Goal: Check status: Check status

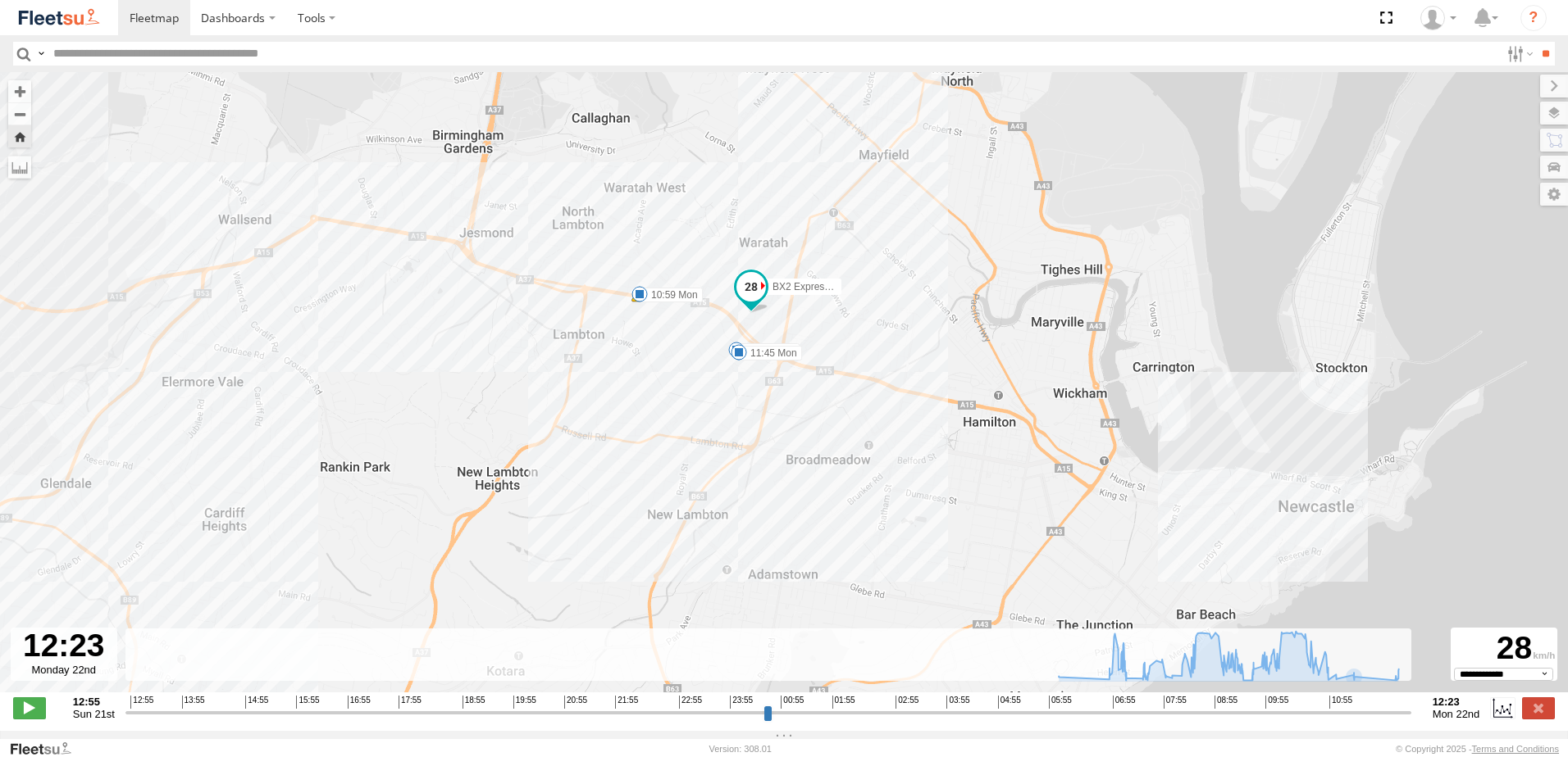
select select "**********"
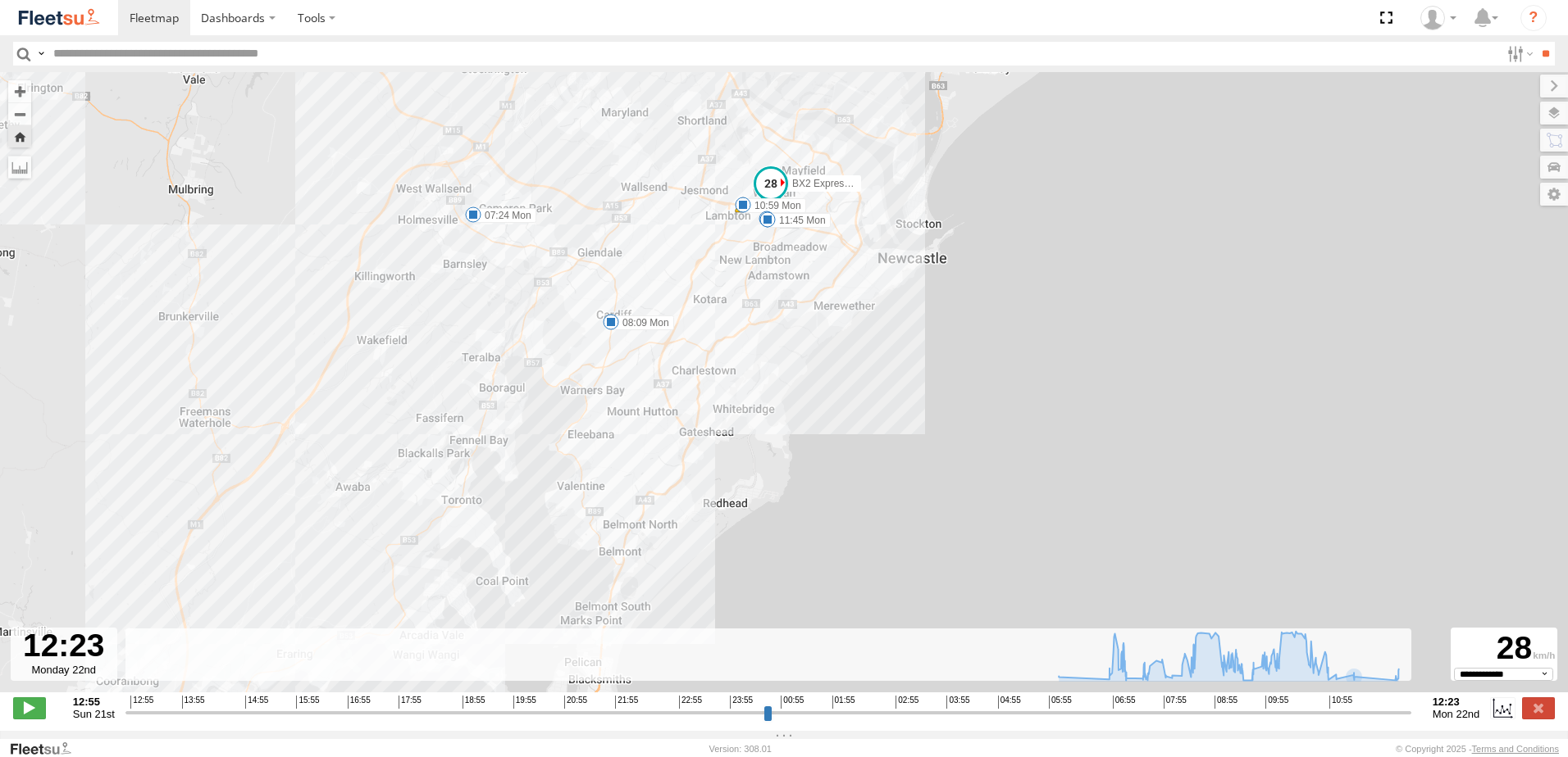
drag, startPoint x: 390, startPoint y: 419, endPoint x: 566, endPoint y: 368, distance: 183.2
click at [551, 368] on div "BX2 Express Ute 06:07 Mon 07:24 Mon 08:09 Mon 09:08 Mon 09:30 Mon 09:41 Mon 09:…" at bounding box center [784, 391] width 1568 height 638
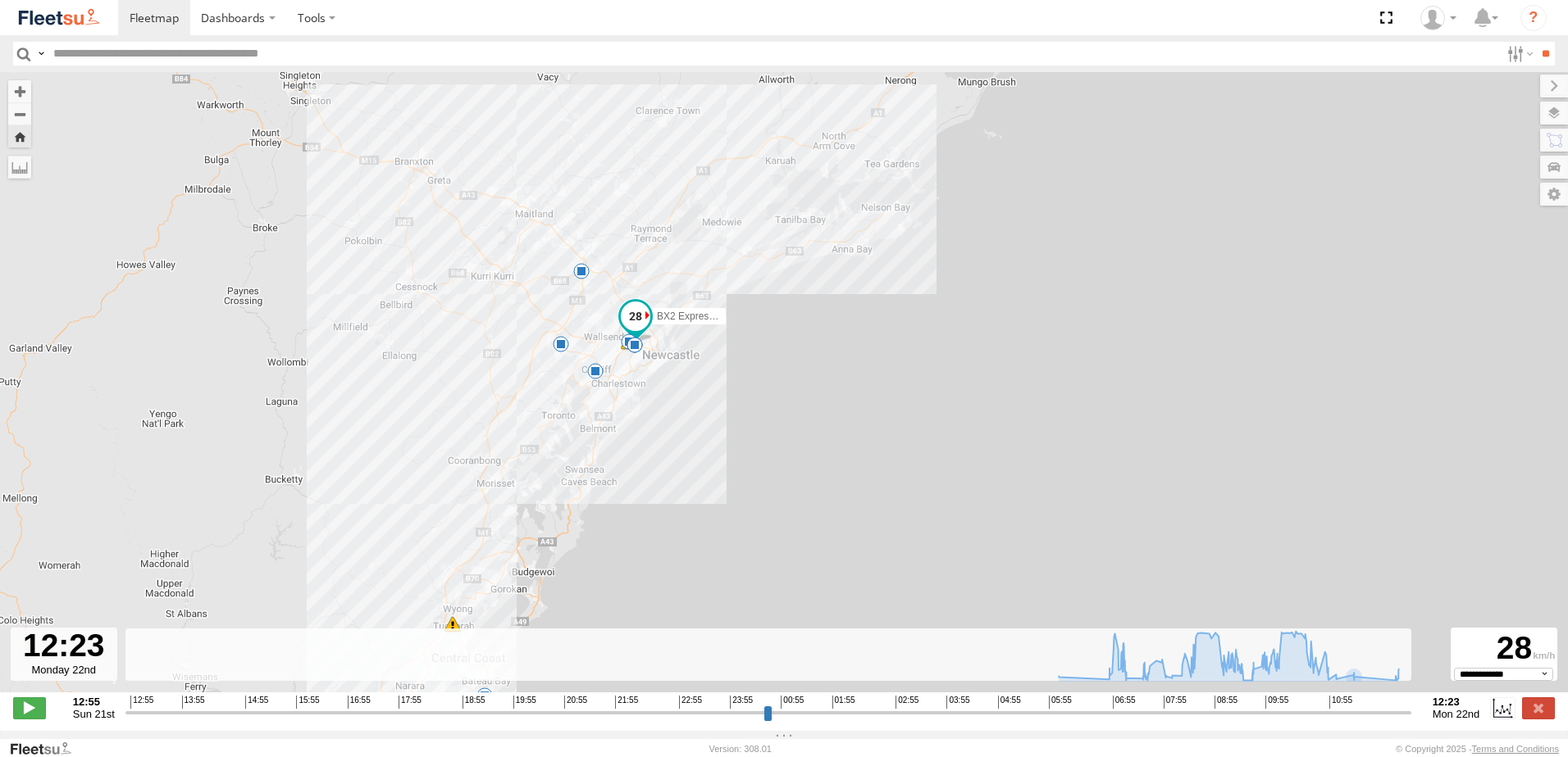
click at [639, 325] on span at bounding box center [635, 317] width 29 height 29
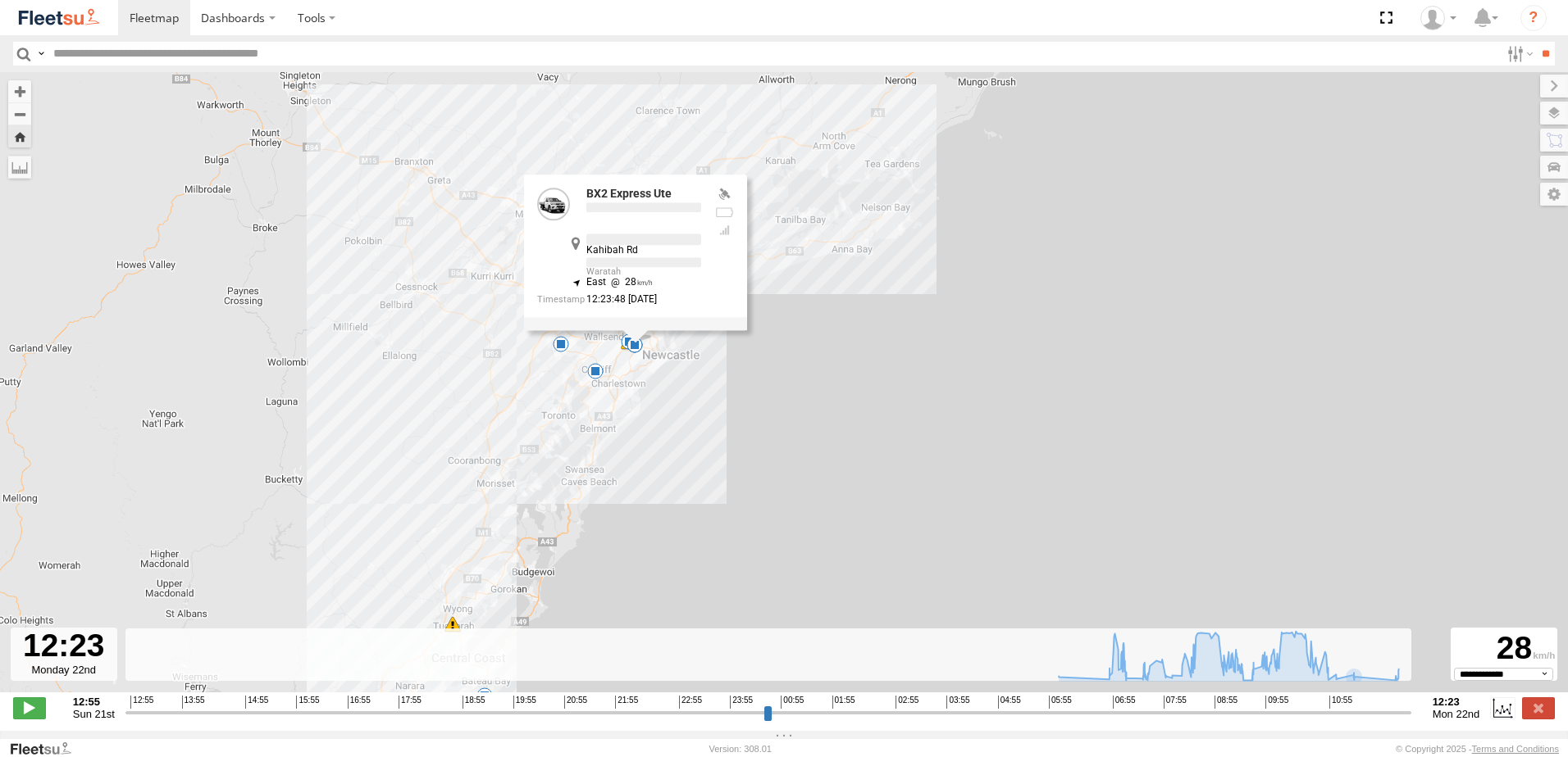
click at [740, 366] on div "BX2 Express Ute 06:07 Mon 07:24 Mon 08:09 Mon 09:08 Mon 09:30 Mon 09:41 Mon 09:…" at bounding box center [784, 391] width 1568 height 638
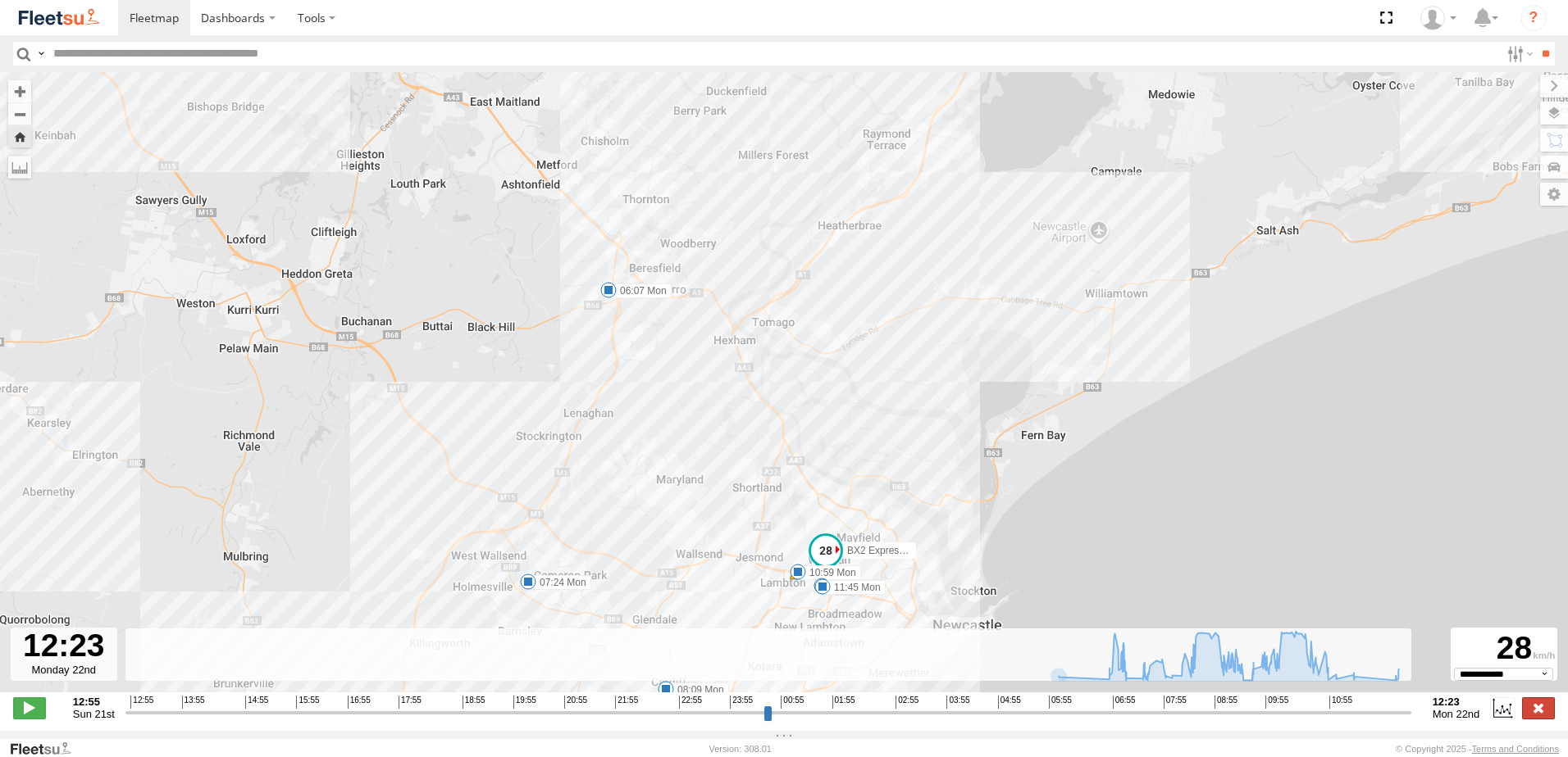
click at [1549, 719] on label at bounding box center [1539, 707] width 33 height 21
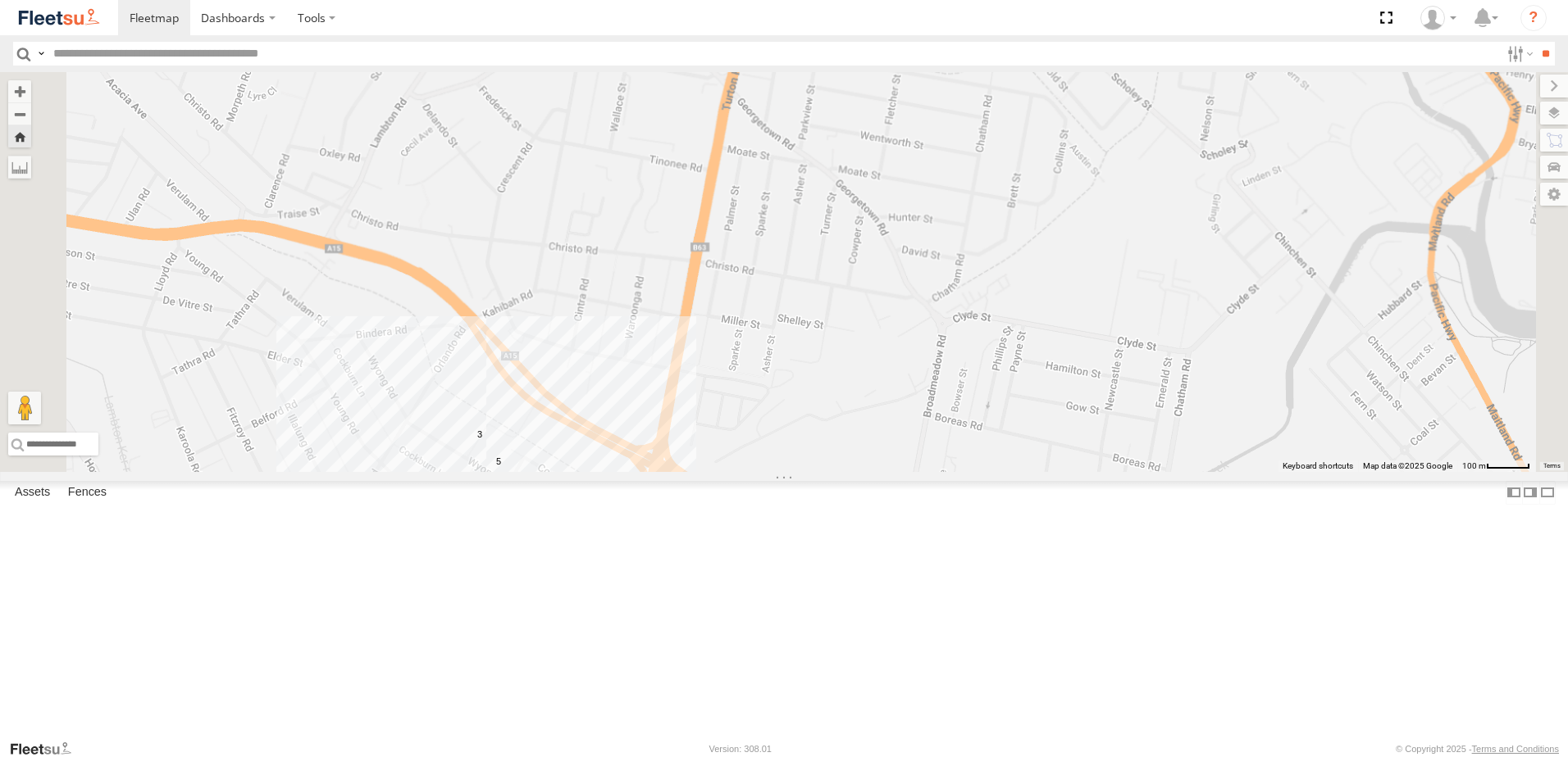
drag, startPoint x: 575, startPoint y: 487, endPoint x: 944, endPoint y: 336, distance: 398.7
click at [944, 336] on div "5 3" at bounding box center [784, 272] width 1568 height 400
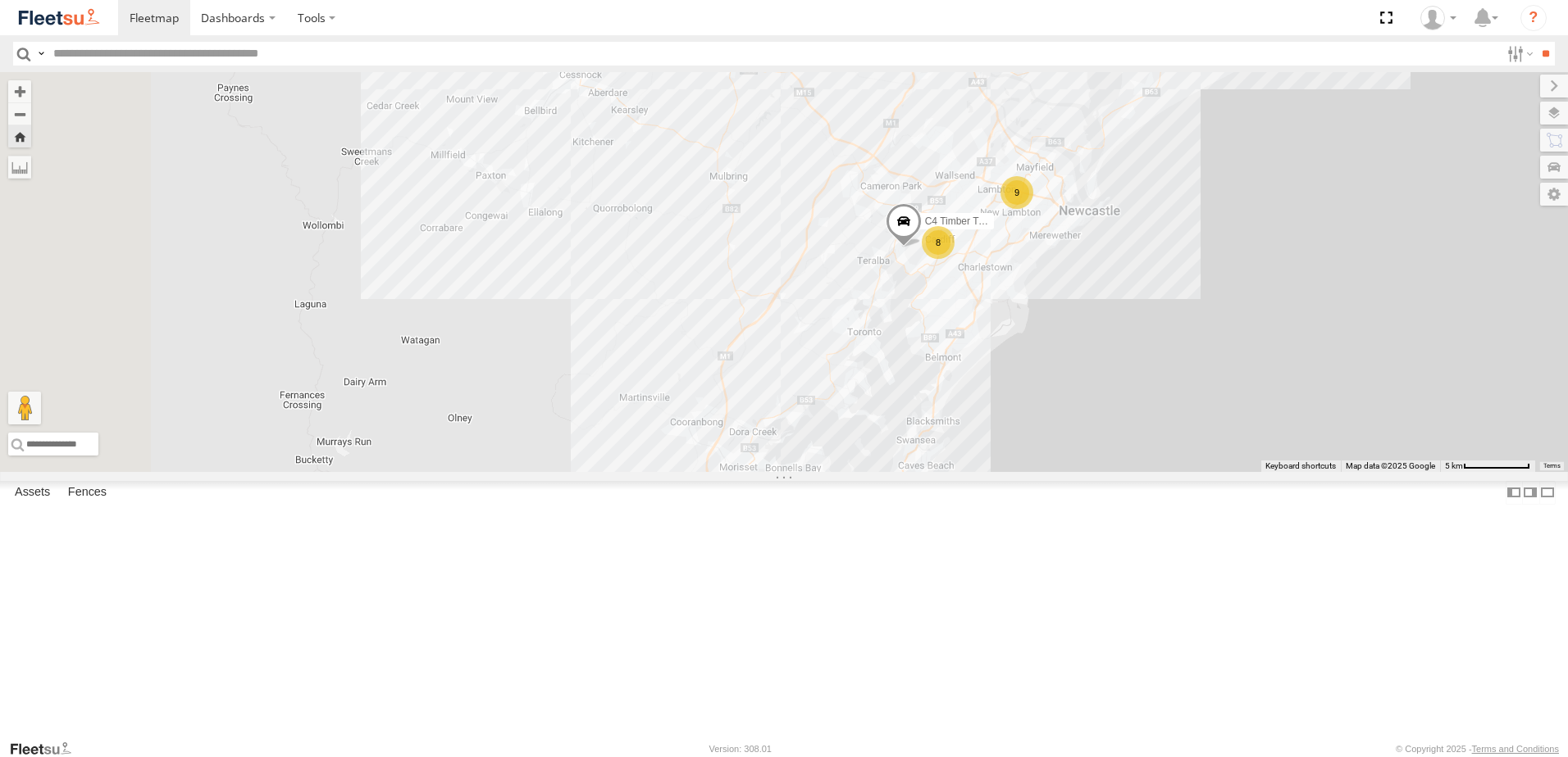
drag, startPoint x: 1069, startPoint y: 324, endPoint x: 1169, endPoint y: 249, distance: 125.0
click at [1169, 249] on div "B5 Timber Truck C4 Timber Truck BX2 Express Ute BX4 Express Ute 6 9 8 B1 Timber…" at bounding box center [784, 272] width 1568 height 400
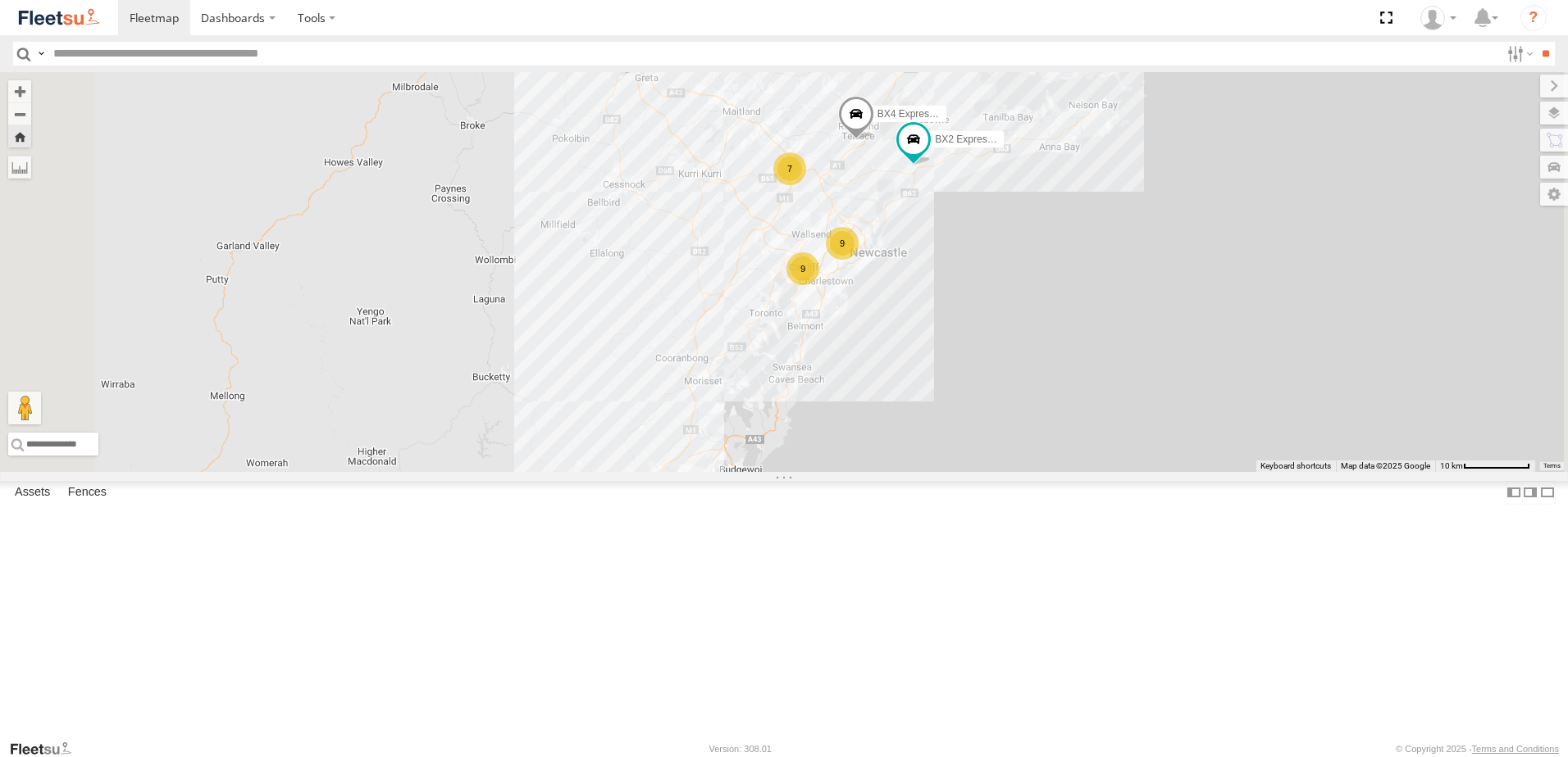
click at [806, 186] on div "7" at bounding box center [790, 169] width 33 height 33
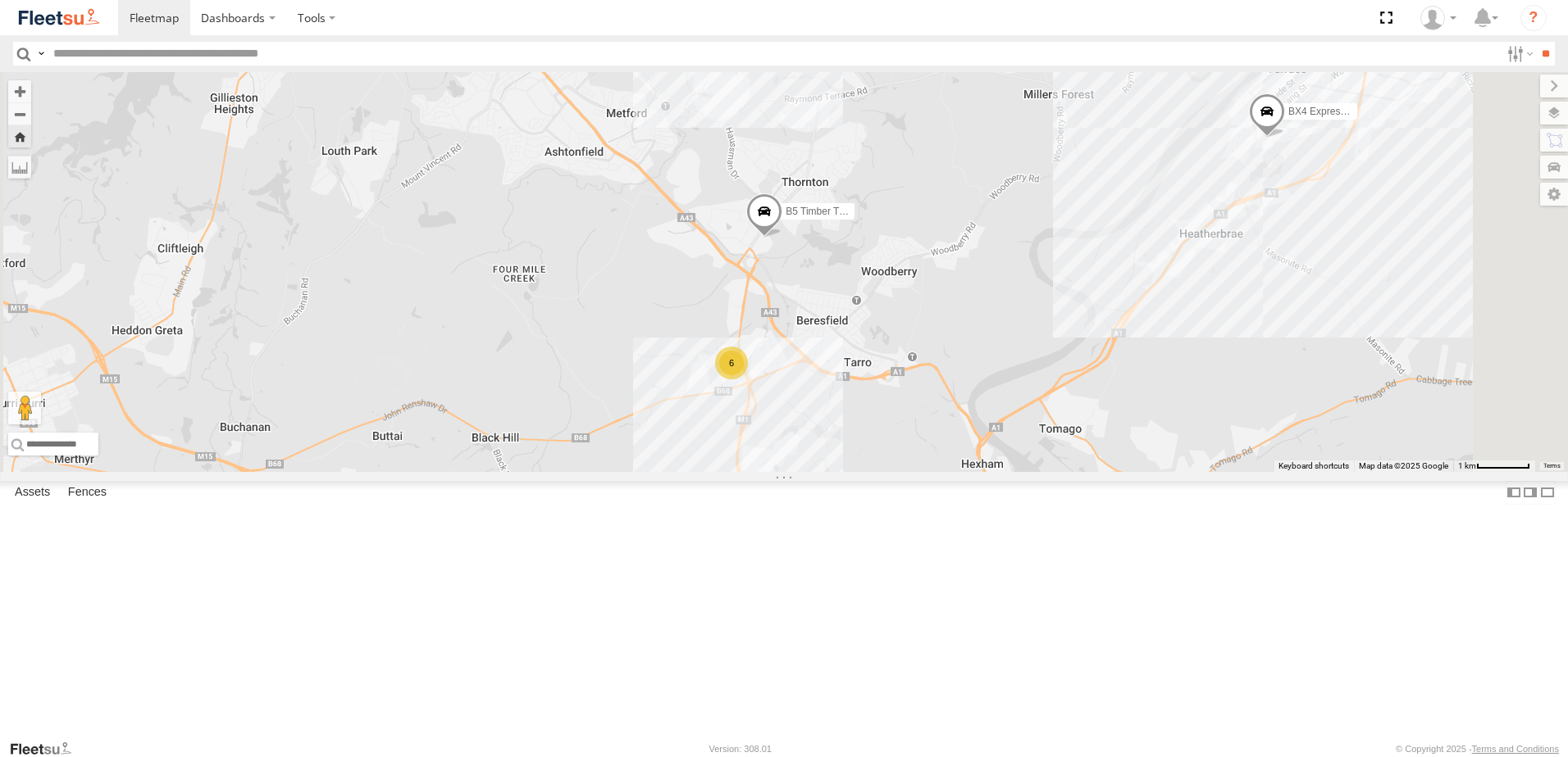
click at [913, 472] on div "BX2 Express Ute BX4 Express Ute B1 Timber Truck B5 Timber Truck 6" at bounding box center [784, 272] width 1568 height 400
click at [748, 379] on div "6" at bounding box center [732, 363] width 33 height 33
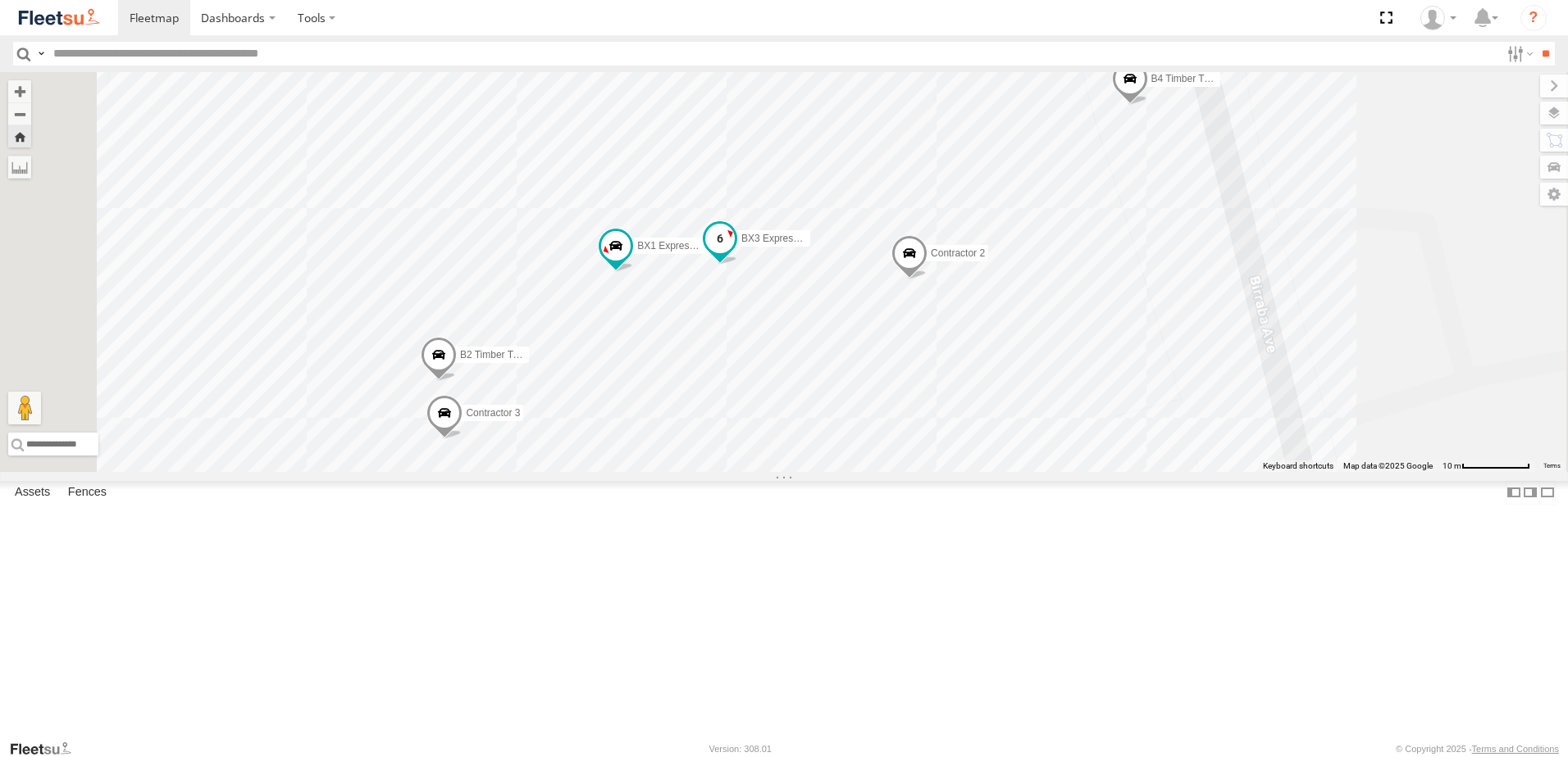
click at [735, 254] on span at bounding box center [720, 239] width 29 height 29
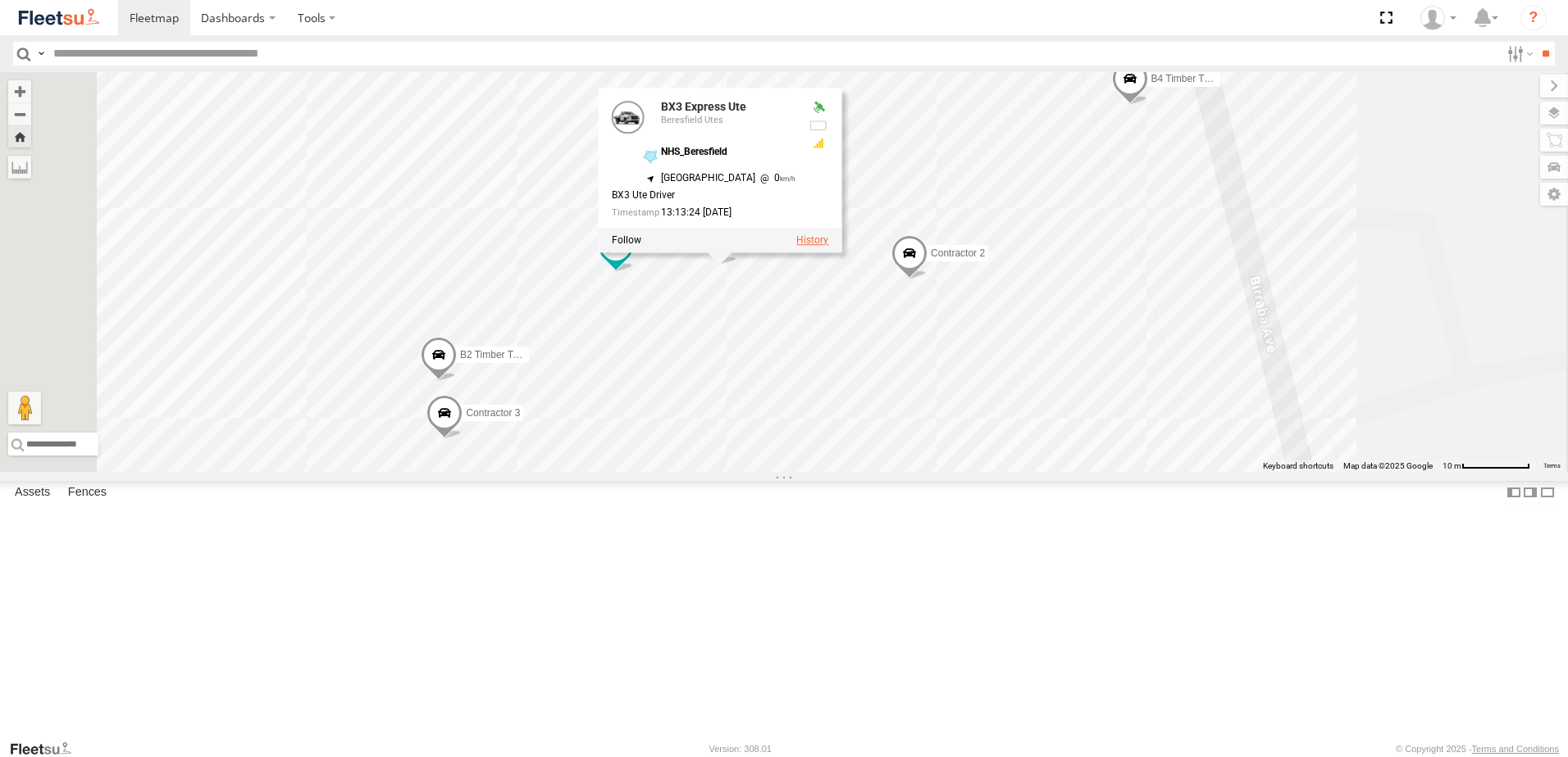
click at [828, 247] on label at bounding box center [812, 241] width 32 height 11
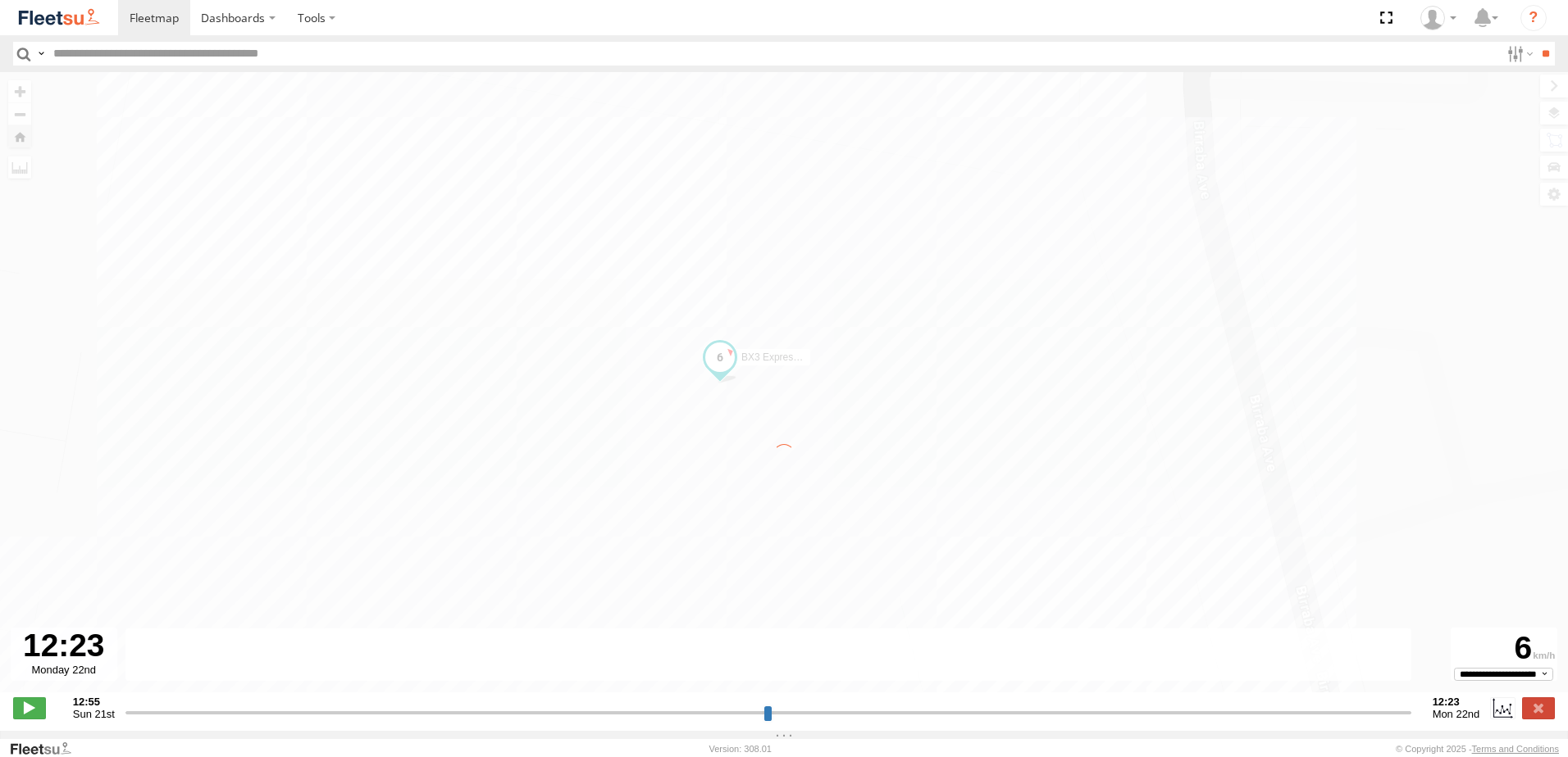
type input "**********"
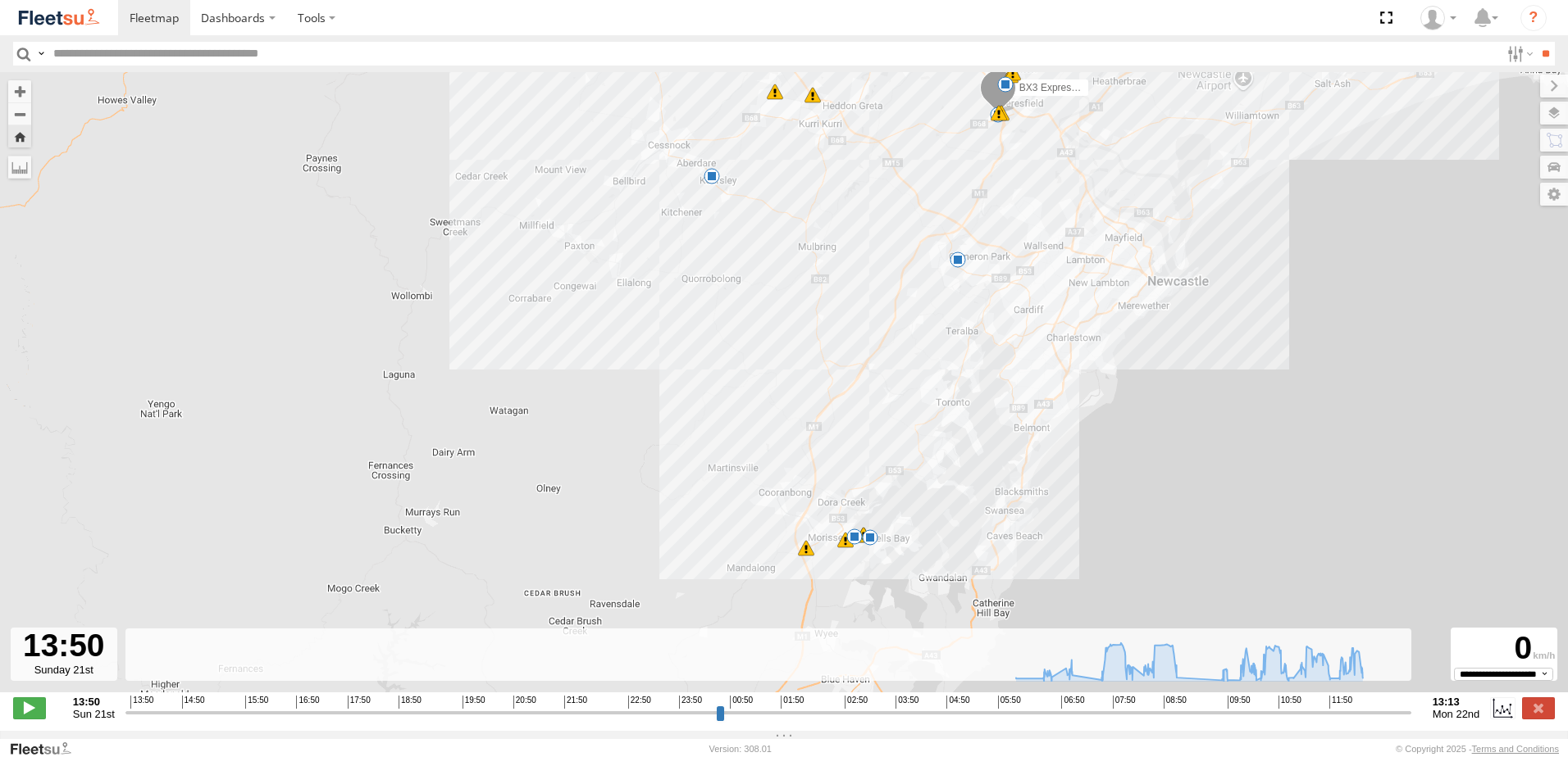
drag, startPoint x: 859, startPoint y: 288, endPoint x: 946, endPoint y: 188, distance: 132.5
click at [946, 188] on div "BX3 Express Ute 06:44 Mon 06:52 Mon 07:04 Mon 07:09 Mon 07:10 Mon 08:16 Mon 08:…" at bounding box center [784, 391] width 1568 height 638
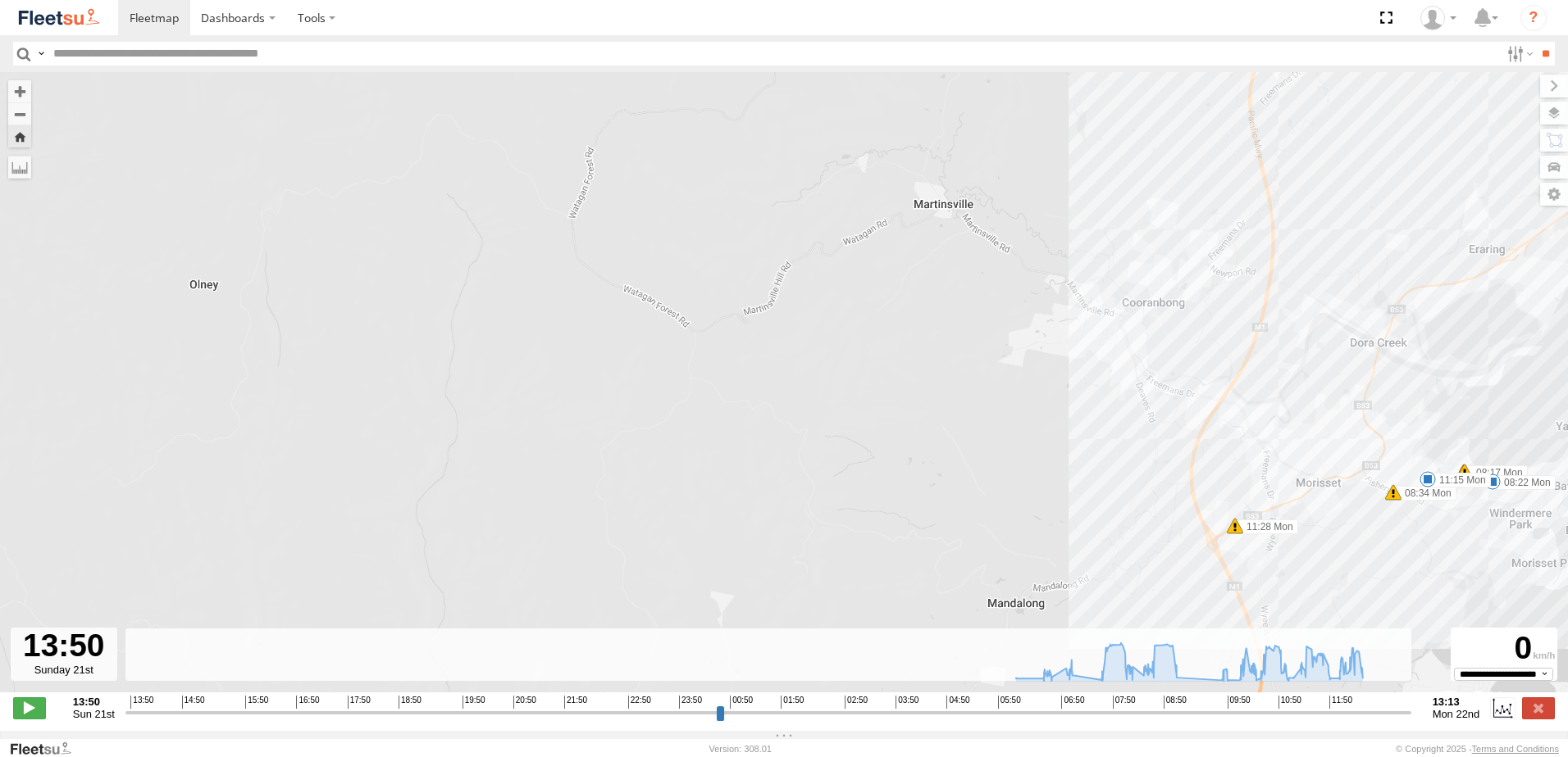
click at [1230, 535] on span at bounding box center [1235, 526] width 17 height 17
click at [1230, 514] on div "[PERSON_NAME] 11:28 [DATE] South West 33 Mandalong [PERSON_NAME],NSW" at bounding box center [1234, 464] width 247 height 98
click at [1395, 505] on div "BX3 Express Ute 06:44 Mon 06:52 Mon 07:04 Mon 07:09 Mon 07:10 Mon 08:16 Mon 08:…" at bounding box center [784, 391] width 1568 height 638
click at [1395, 511] on div "BX3 Express Ute 06:44 Mon 06:52 Mon 07:04 Mon 07:09 Mon 07:10 Mon 08:16 Mon 08:…" at bounding box center [784, 391] width 1568 height 638
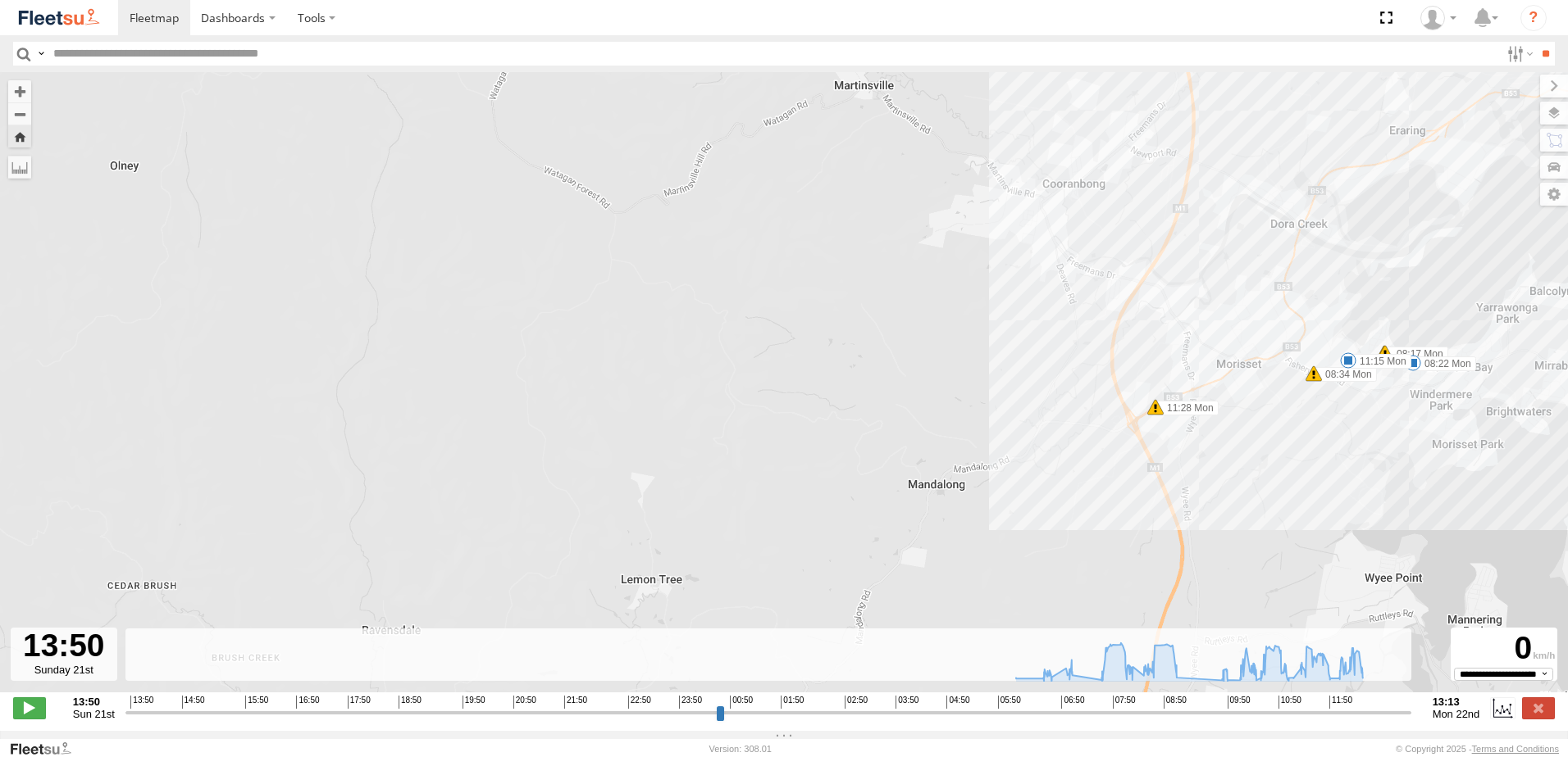
drag, startPoint x: 1277, startPoint y: 395, endPoint x: 1192, endPoint y: 299, distance: 128.2
click at [1192, 299] on div "BX3 Express Ute 06:44 Mon 06:52 Mon 07:04 Mon 07:09 Mon 07:10 Mon 08:16 Mon 08:…" at bounding box center [784, 391] width 1568 height 638
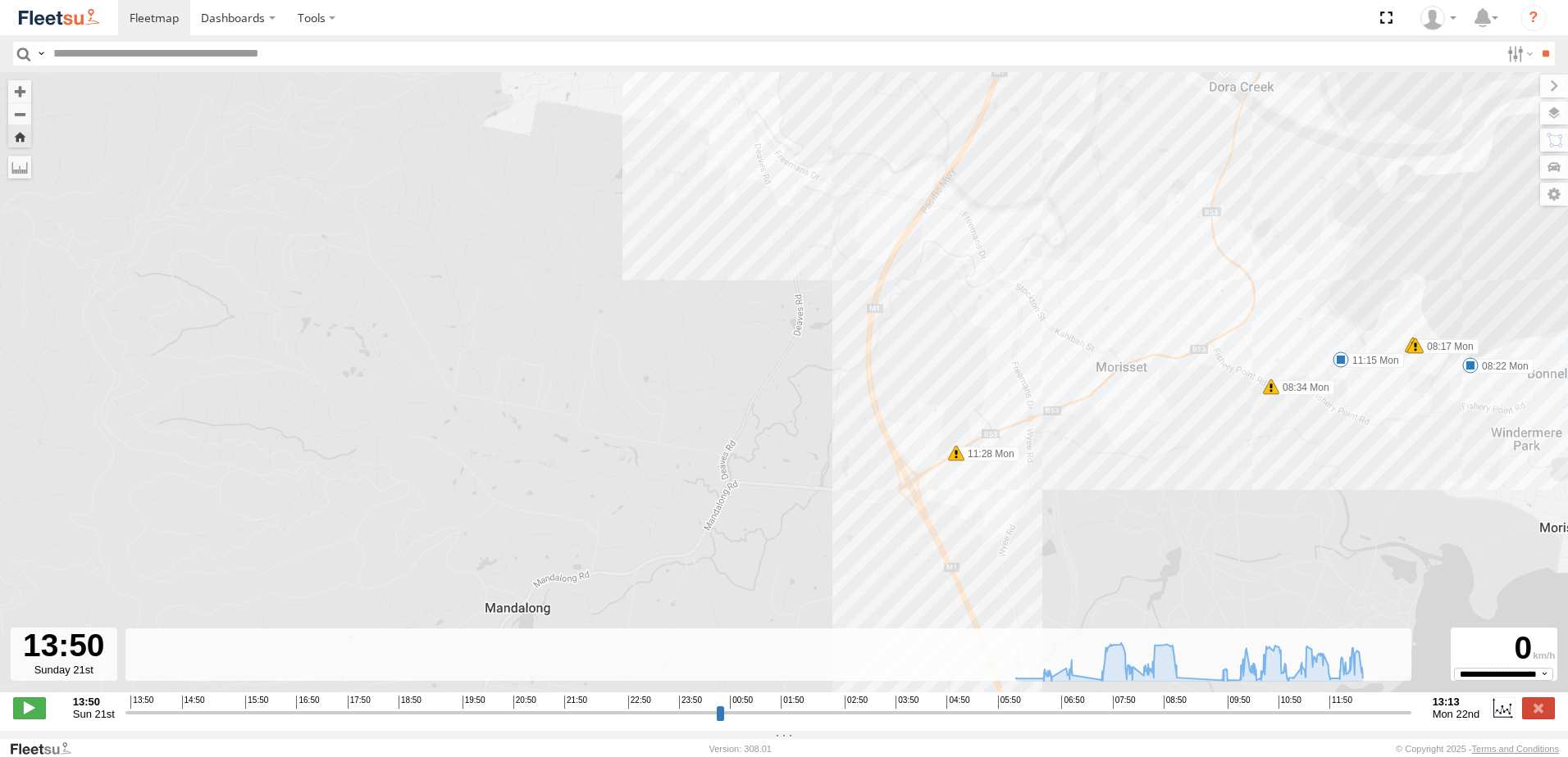
click at [1408, 350] on span at bounding box center [1415, 346] width 17 height 17
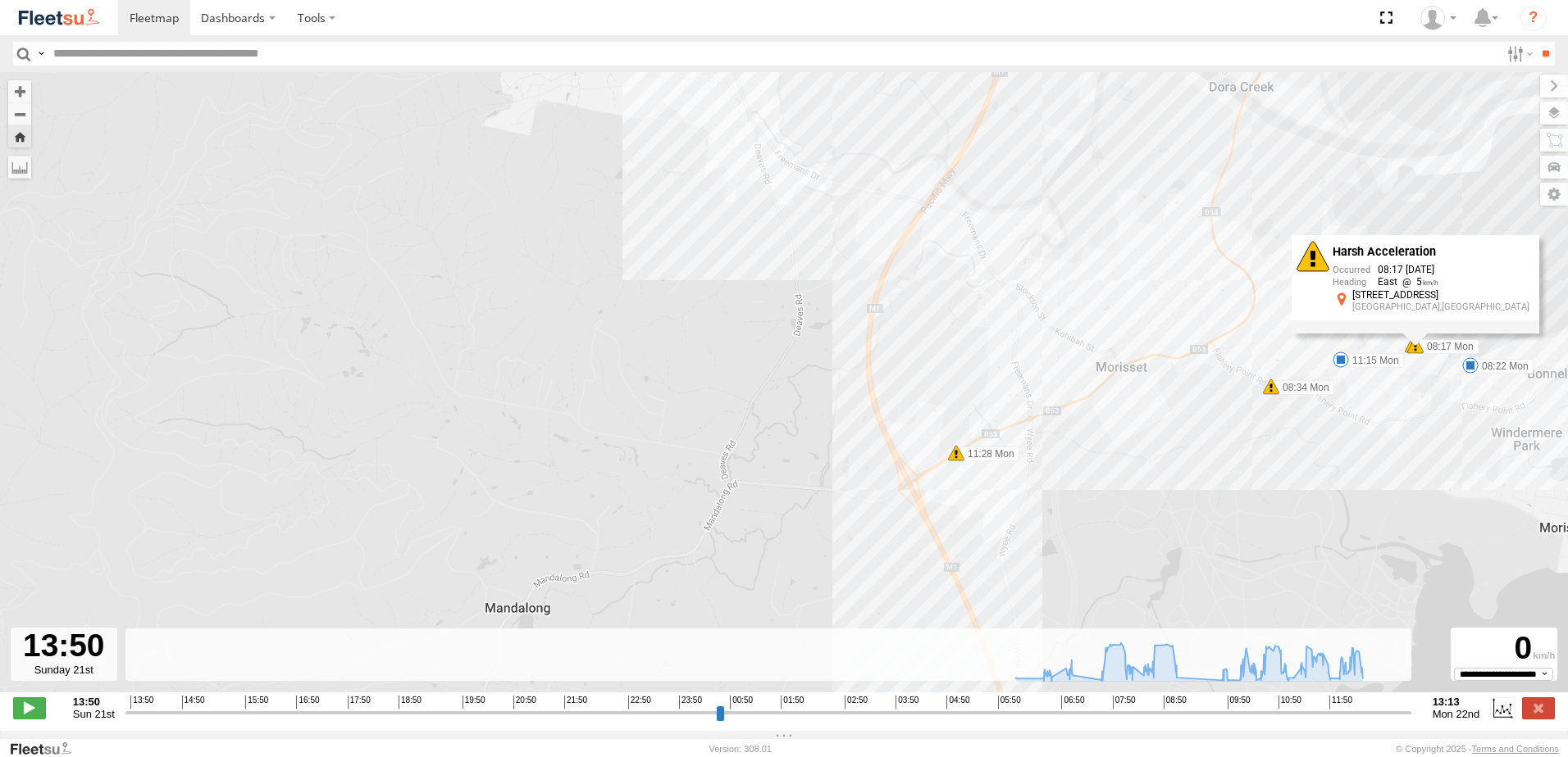
click at [1419, 333] on div "Harsh Acceleration 08:17 [DATE] East [STREET_ADDRESS]" at bounding box center [1415, 284] width 247 height 98
click at [1410, 333] on div "Harsh Acceleration 08:17 [DATE] East [STREET_ADDRESS]" at bounding box center [1415, 284] width 247 height 98
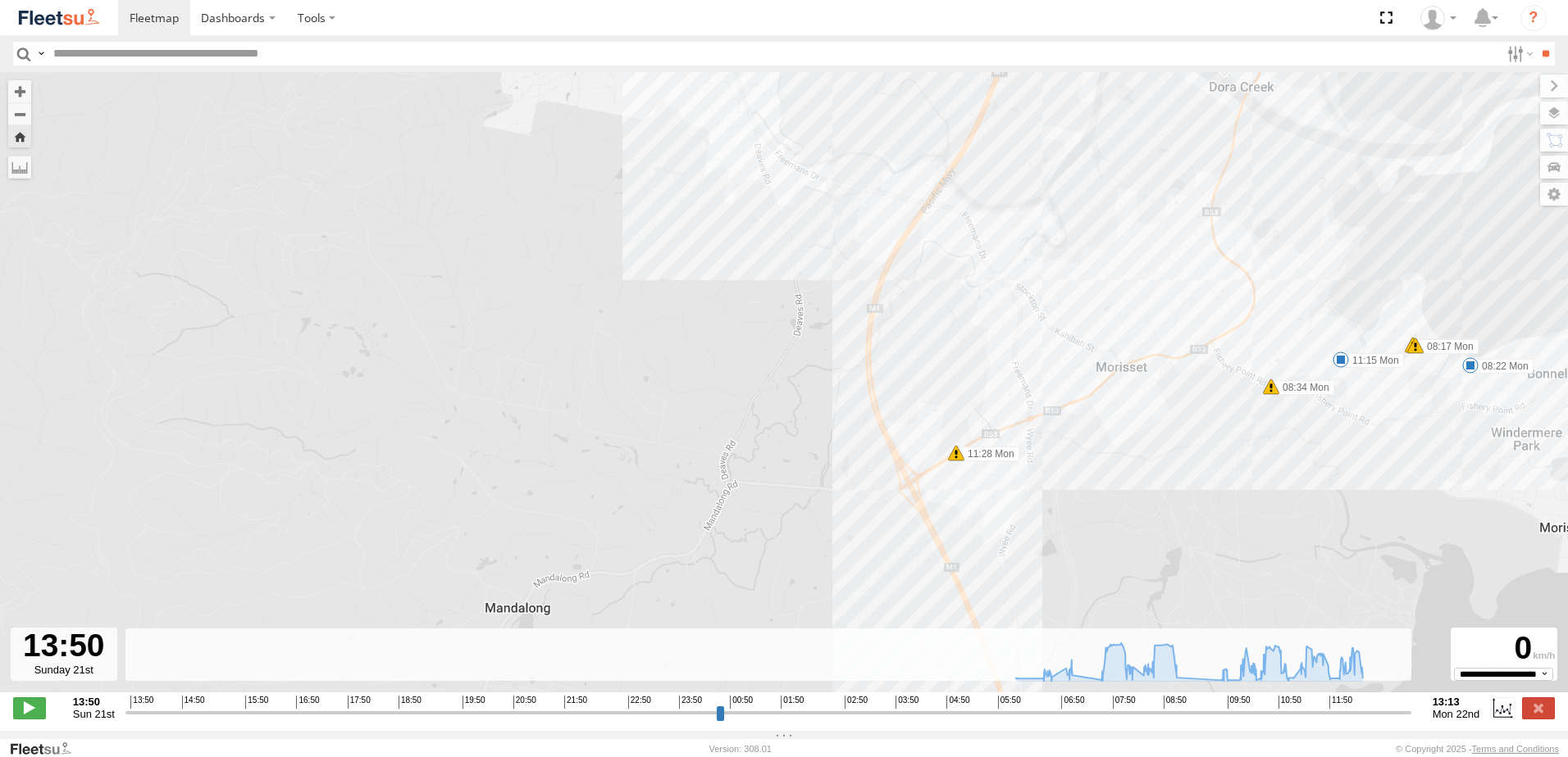
click at [1410, 360] on div "BX3 Express Ute 06:44 Mon 06:52 Mon 07:04 Mon 07:09 Mon 07:10 Mon 08:16 Mon 08:…" at bounding box center [784, 391] width 1568 height 638
click at [1265, 400] on div "BX3 Express Ute 06:44 Mon 06:52 Mon 07:04 Mon 07:09 Mon 07:10 Mon 08:16 Mon 08:…" at bounding box center [784, 391] width 1568 height 638
click at [1276, 395] on span at bounding box center [1271, 387] width 17 height 17
click at [954, 465] on div "BX3 Express Ute 06:44 Mon 06:52 Mon 07:04 Mon 07:09 Mon 07:10 Mon 08:16 Mon 08:…" at bounding box center [784, 391] width 1568 height 638
click at [954, 461] on span at bounding box center [957, 454] width 17 height 17
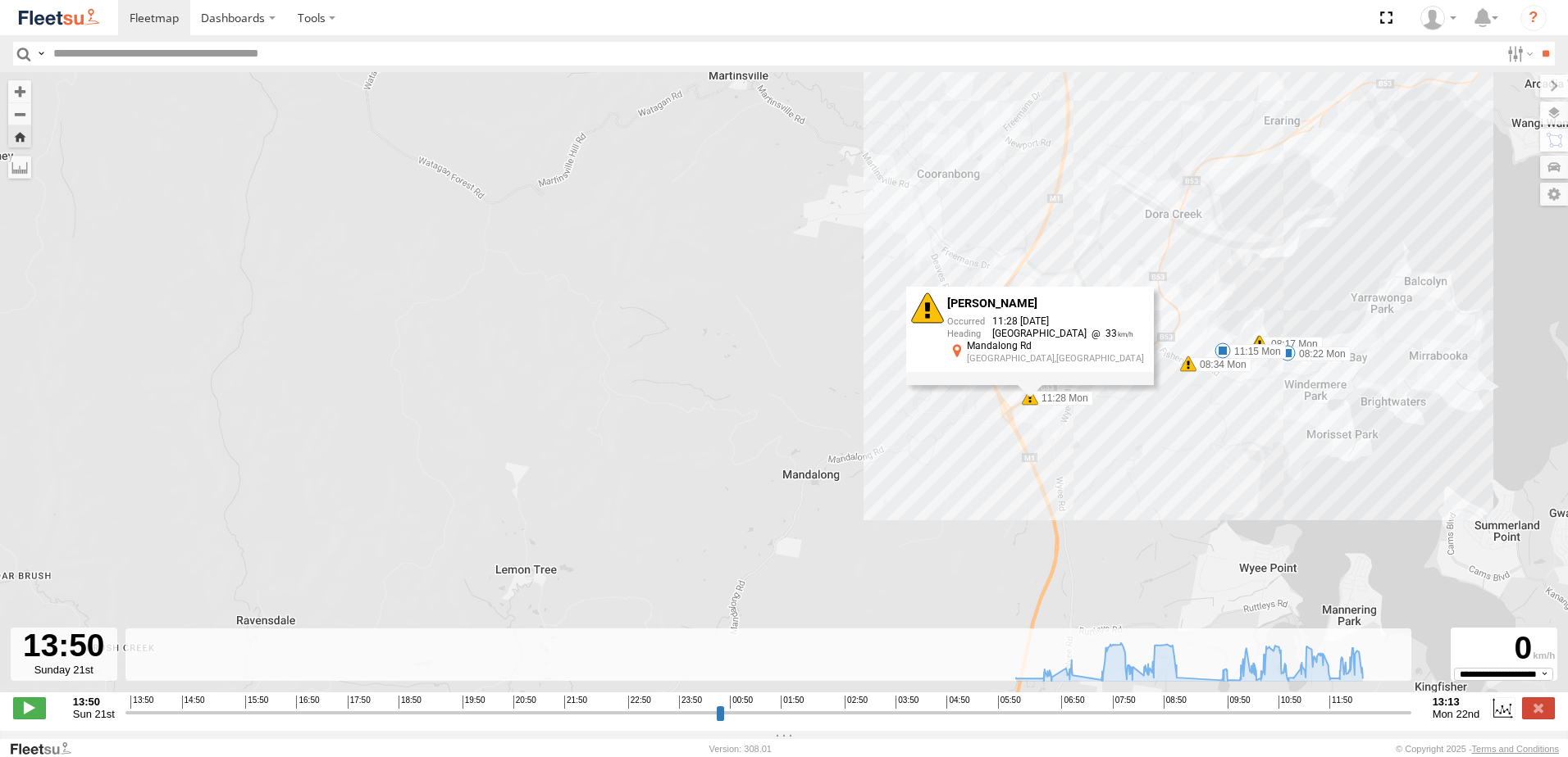
click at [1153, 331] on div "BX3 Express Ute 06:44 Mon 06:52 Mon 07:04 Mon 07:09 Mon 07:10 Mon 08:16 Mon 08:…" at bounding box center [784, 391] width 1568 height 638
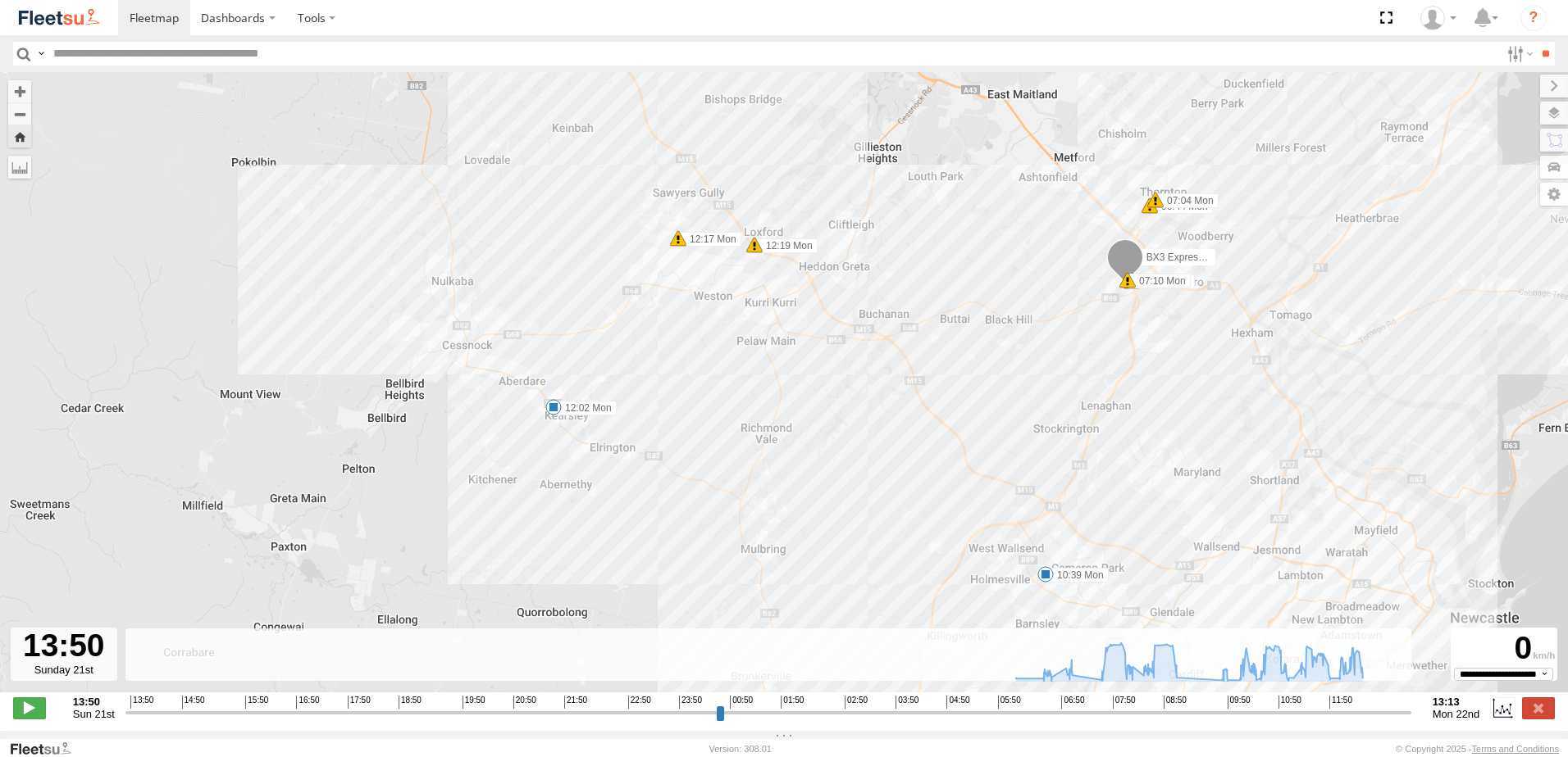
drag, startPoint x: 917, startPoint y: 223, endPoint x: 1061, endPoint y: 536, distance: 344.5
click at [1019, 621] on div "BX3 Express Ute 06:44 Mon 07:04 Mon 07:09 Mon 07:10 Mon 08:16 Mon 08:17 Mon 08:…" at bounding box center [784, 391] width 1568 height 638
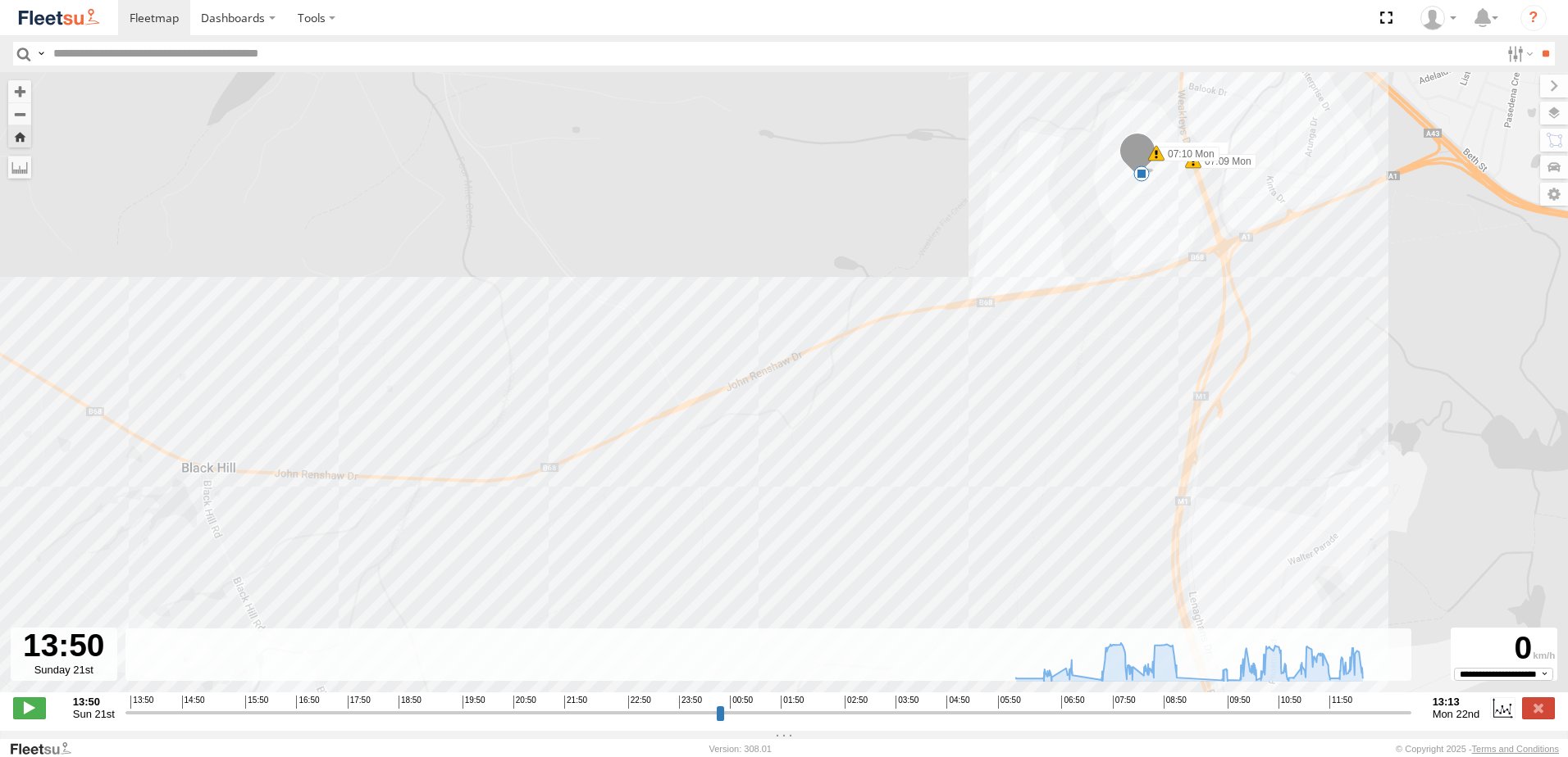
click at [1153, 162] on span at bounding box center [1156, 153] width 17 height 17
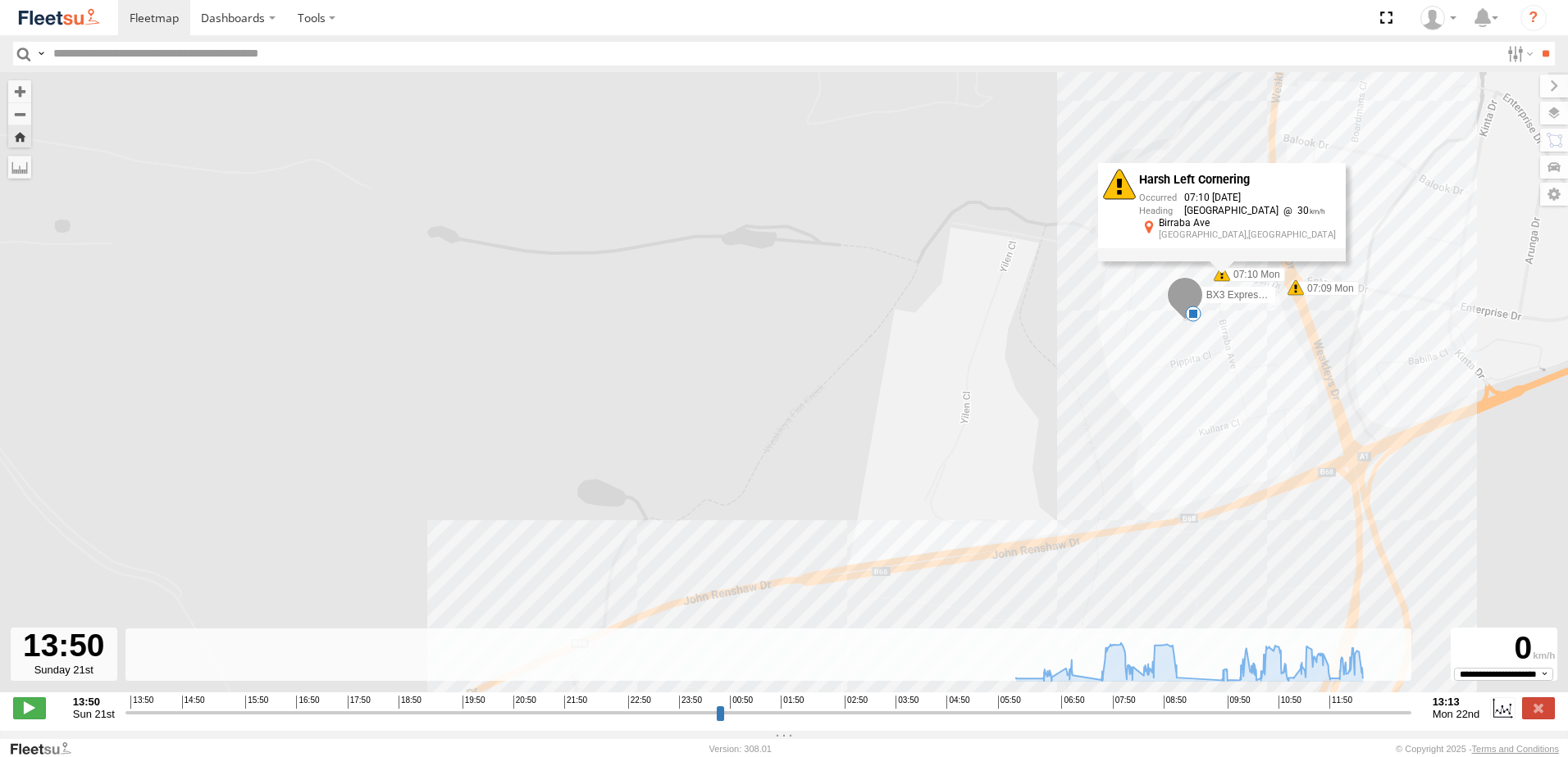
drag, startPoint x: 1184, startPoint y: 213, endPoint x: 1242, endPoint y: 353, distance: 151.5
click at [1242, 353] on div "BX3 Express Ute 06:44 Mon 07:04 Mon 07:09 Mon 07:10 Mon 08:16 Mon 08:17 Mon 08:…" at bounding box center [784, 391] width 1568 height 638
click at [1297, 296] on span at bounding box center [1296, 288] width 17 height 17
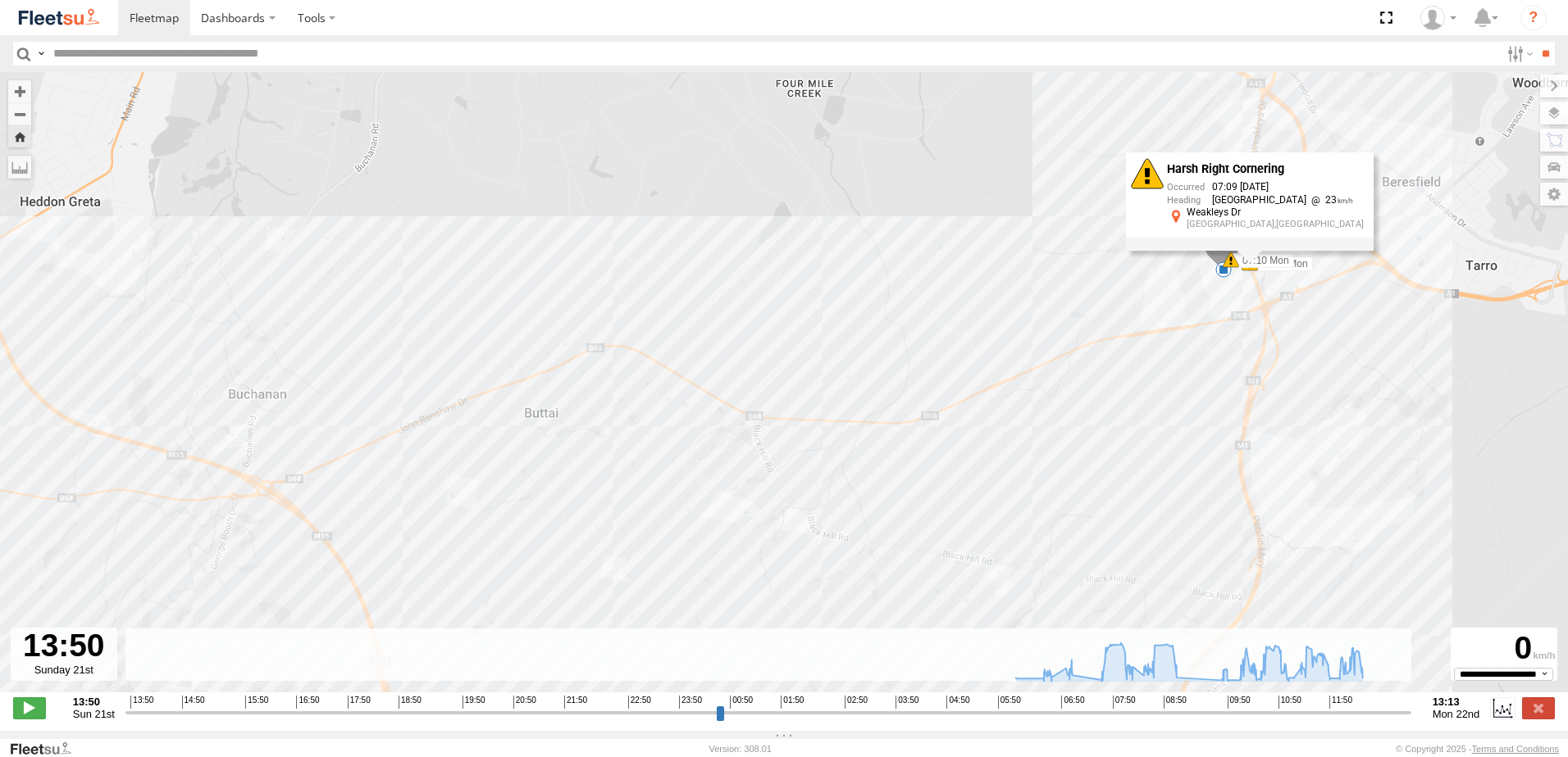
click at [1047, 277] on div "BX3 Express Ute 06:44 Mon 07:04 Mon 07:09 Mon 07:10 Mon 08:16 Mon 08:17 Mon 08:…" at bounding box center [784, 391] width 1568 height 638
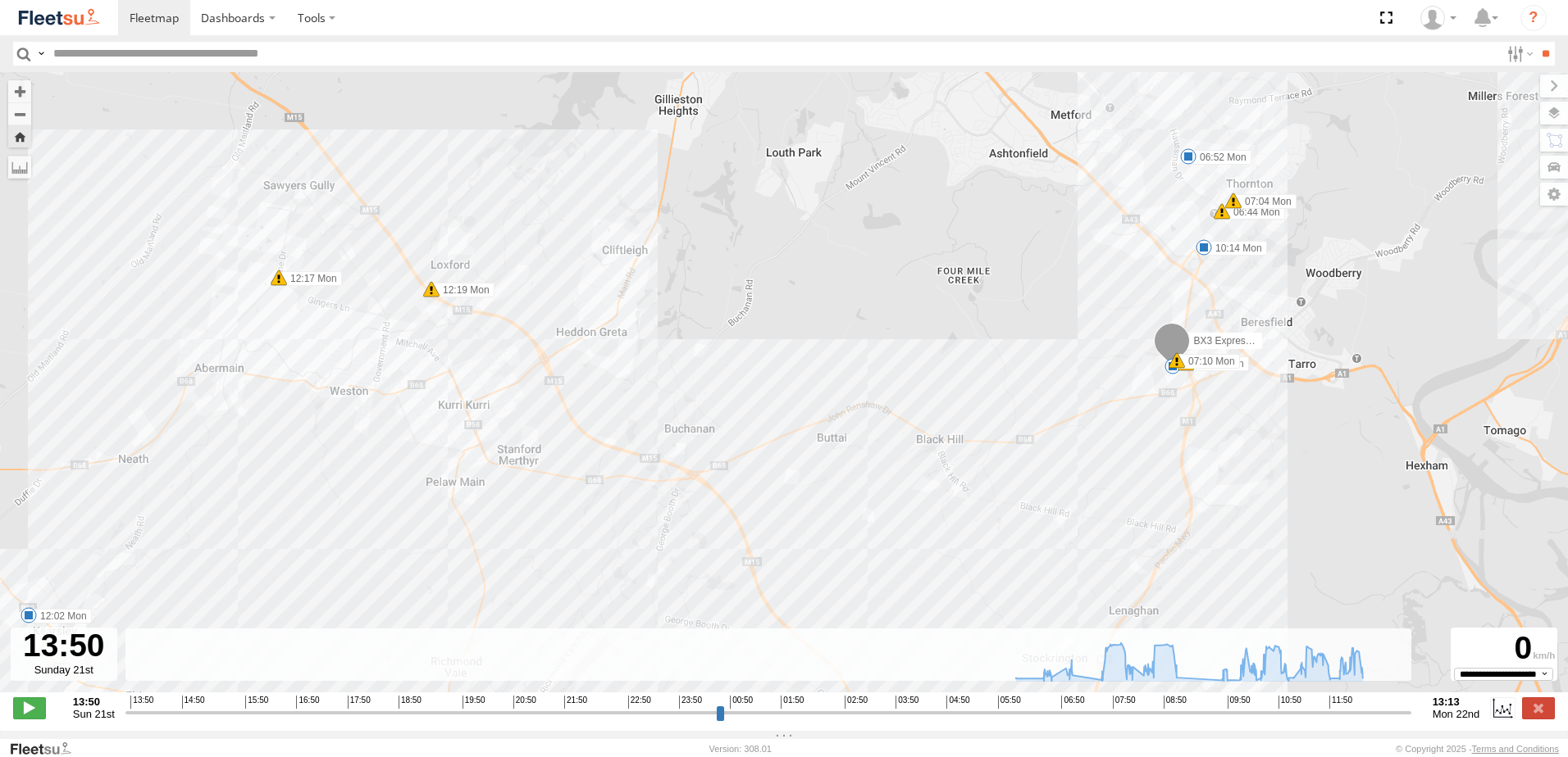
drag, startPoint x: 1108, startPoint y: 215, endPoint x: 1123, endPoint y: 341, distance: 126.9
click at [1123, 341] on div "BX3 Express Ute 06:44 Mon 07:04 Mon 07:09 Mon 07:10 Mon 08:16 Mon 08:17 Mon 08:…" at bounding box center [784, 391] width 1568 height 638
click at [1223, 232] on div "BX3 Express Ute 06:44 Mon 07:04 Mon 07:09 Mon 07:10 Mon 08:16 Mon 08:17 Mon 08:…" at bounding box center [784, 391] width 1568 height 638
click at [1221, 230] on div "BX3 Express Ute 06:44 Mon 07:04 Mon 07:09 Mon 07:10 Mon 08:16 Mon 08:17 Mon 08:…" at bounding box center [784, 391] width 1568 height 638
